Goal: Transaction & Acquisition: Subscribe to service/newsletter

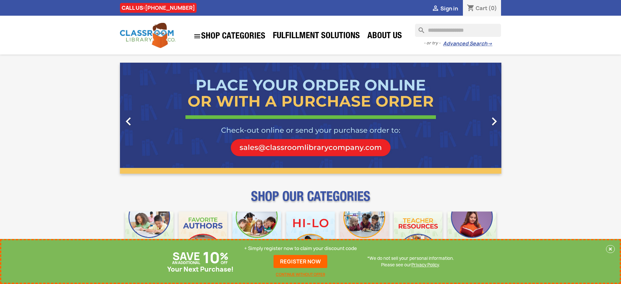
click at [302, 248] on p "+ Simply register now to claim your discount code" at bounding box center [300, 248] width 113 height 7
click at [301, 248] on p "+ Simply register now to claim your discount code" at bounding box center [300, 248] width 113 height 7
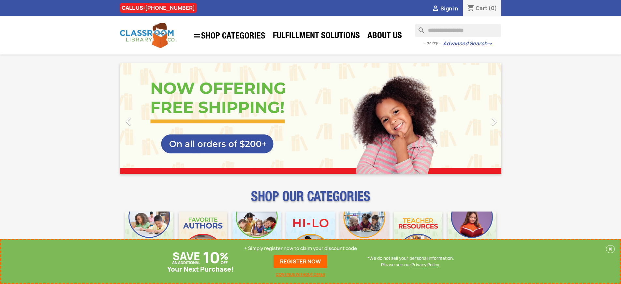
click at [301, 248] on p "+ Simply register now to claim your discount code" at bounding box center [300, 248] width 113 height 7
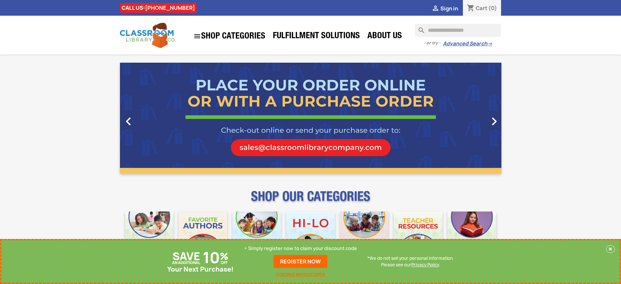
click at [302, 248] on p "+ Simply register now to claim your discount code" at bounding box center [300, 248] width 113 height 7
click at [301, 248] on p "+ Simply register now to claim your discount code" at bounding box center [300, 248] width 113 height 7
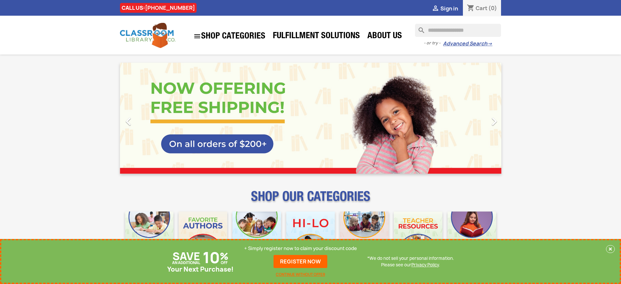
click at [301, 248] on p "+ Simply register now to claim your discount code" at bounding box center [300, 248] width 113 height 7
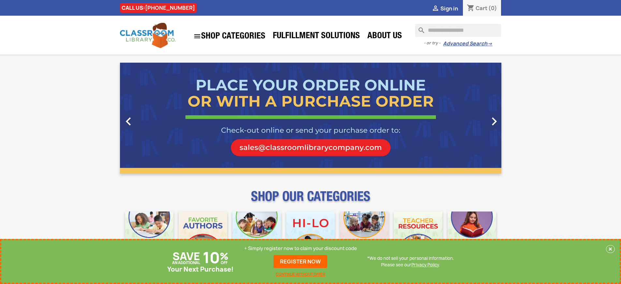
click at [301, 248] on p "+ Simply register now to claim your discount code" at bounding box center [300, 248] width 113 height 7
click at [302, 248] on p "+ Simply register now to claim your discount code" at bounding box center [300, 248] width 113 height 7
click at [301, 248] on p "+ Simply register now to claim your discount code" at bounding box center [300, 248] width 113 height 7
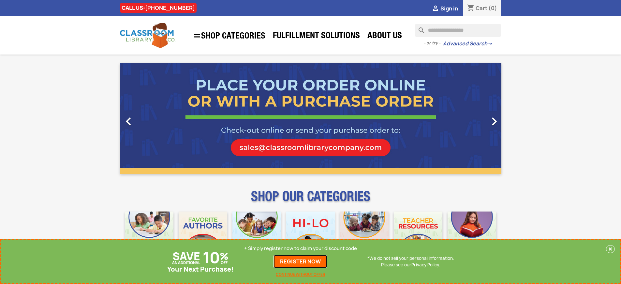
click at [302, 261] on link "REGISTER NOW" at bounding box center [300, 261] width 54 height 13
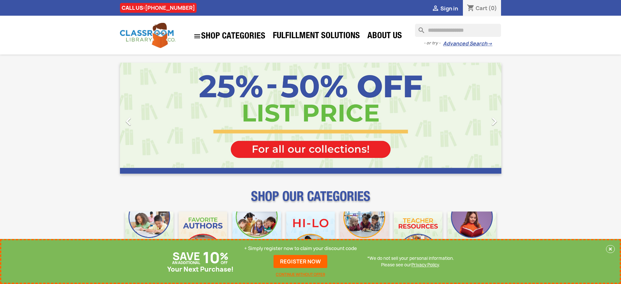
click at [301, 248] on p "+ Simply register now to claim your discount code" at bounding box center [300, 248] width 113 height 7
